Goal: Information Seeking & Learning: Find specific fact

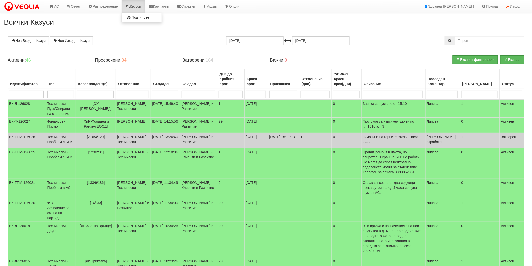
click at [130, 9] on link "Казуси" at bounding box center [133, 6] width 23 height 13
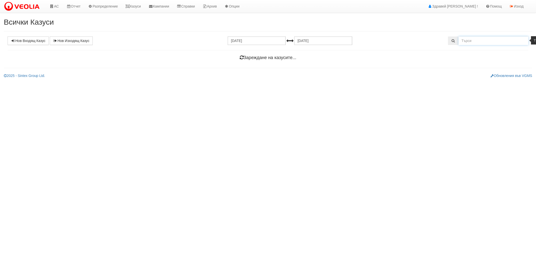
click at [469, 42] on input "text" at bounding box center [494, 40] width 70 height 9
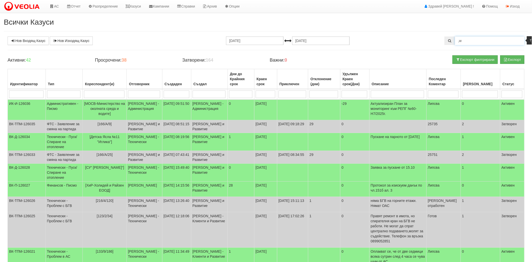
type input ","
type input "русалка"
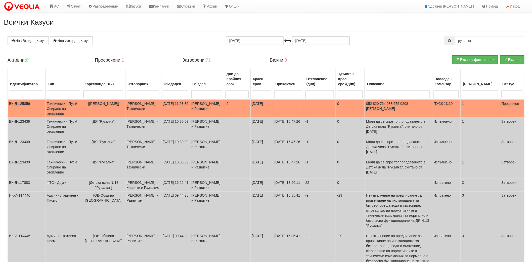
click at [353, 110] on td "0" at bounding box center [350, 109] width 29 height 18
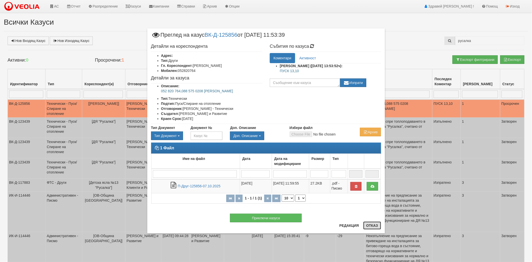
click at [381, 223] on button "Отказ" at bounding box center [372, 226] width 18 height 8
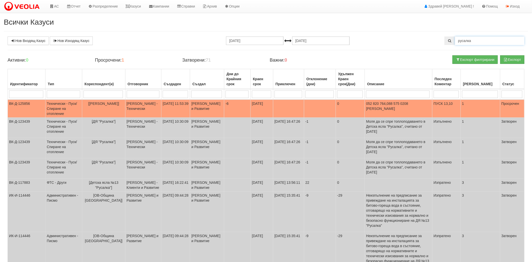
drag, startPoint x: 481, startPoint y: 39, endPoint x: 424, endPoint y: 35, distance: 57.2
click at [424, 35] on div "Всички Казуси Нов Входящ Казус Нов Изходящ Казус 15.09.2025 15.10.2025 русалка …" at bounding box center [266, 206] width 532 height 377
type input "226/1"
